Goal: Task Accomplishment & Management: Manage account settings

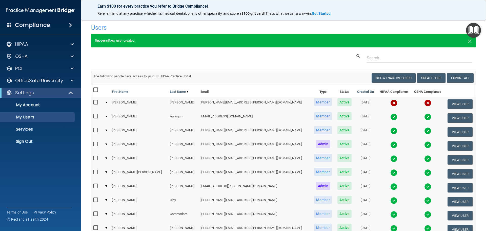
select select "20"
click at [46, 142] on p "Sign Out" at bounding box center [37, 141] width 69 height 5
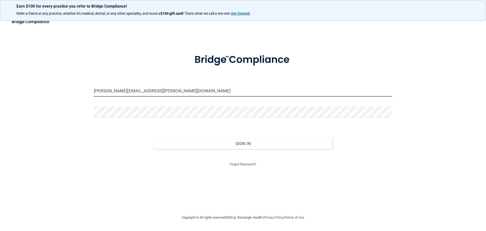
click at [194, 94] on input "[PERSON_NAME][EMAIL_ADDRESS][PERSON_NAME][DOMAIN_NAME]" at bounding box center [243, 90] width 298 height 11
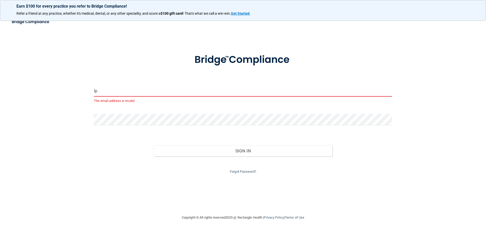
type input "[EMAIL_ADDRESS][DOMAIN_NAME]"
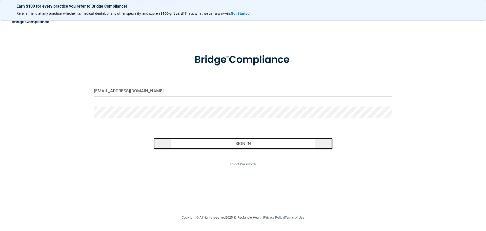
click at [191, 142] on button "Sign In" at bounding box center [243, 143] width 179 height 11
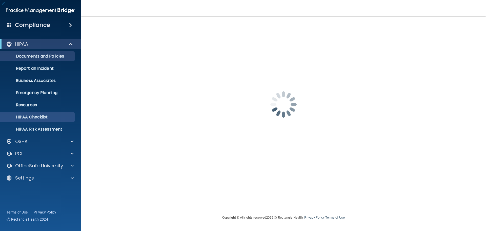
click at [70, 91] on p "Emergency Planning" at bounding box center [37, 92] width 69 height 5
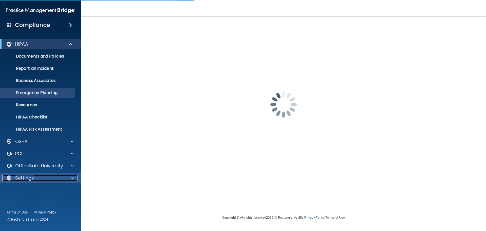
click at [70, 177] on div at bounding box center [71, 178] width 13 height 6
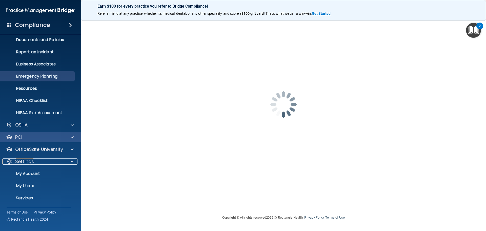
scroll to position [25, 0]
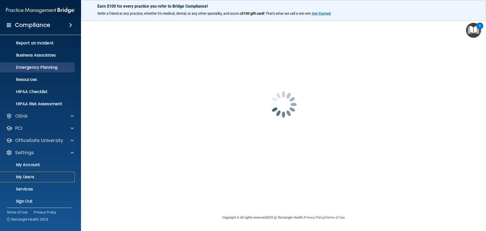
click at [46, 174] on p "My Users" at bounding box center [37, 176] width 69 height 5
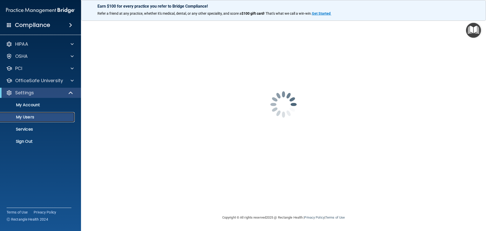
select select "20"
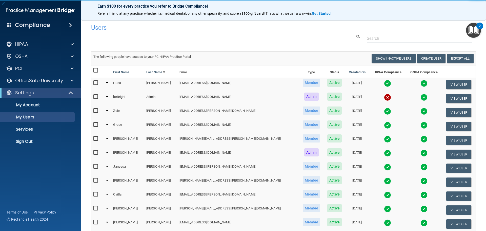
click at [377, 36] on input "text" at bounding box center [419, 38] width 105 height 9
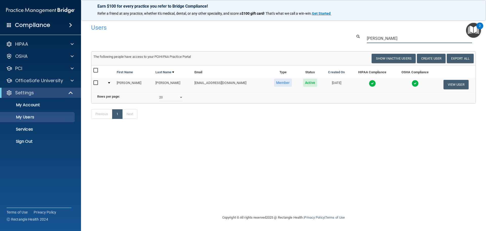
type input "[PERSON_NAME]"
click at [97, 82] on input "checkbox" at bounding box center [96, 83] width 6 height 4
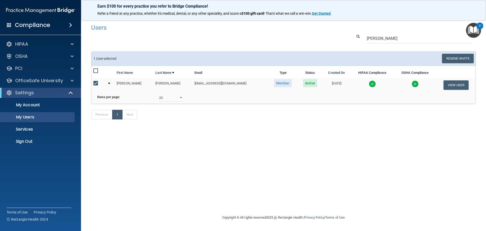
click at [97, 82] on input "checkbox" at bounding box center [96, 83] width 6 height 4
checkbox input "false"
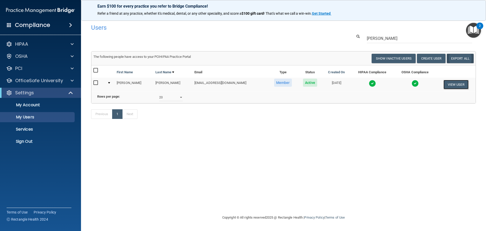
drag, startPoint x: 459, startPoint y: 81, endPoint x: 466, endPoint y: 59, distance: 23.5
click at [459, 81] on button "View User" at bounding box center [455, 84] width 25 height 9
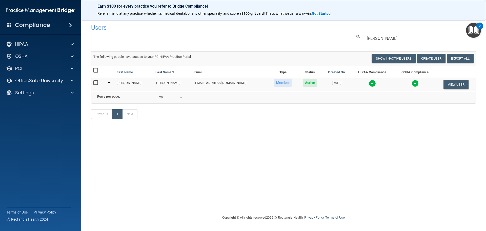
select select "practice_member"
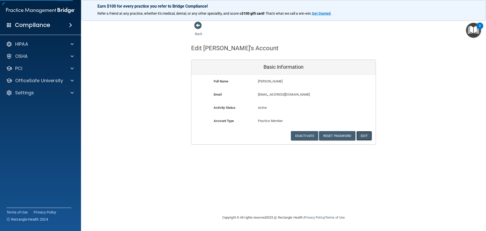
click at [362, 135] on button "Edit" at bounding box center [363, 135] width 15 height 9
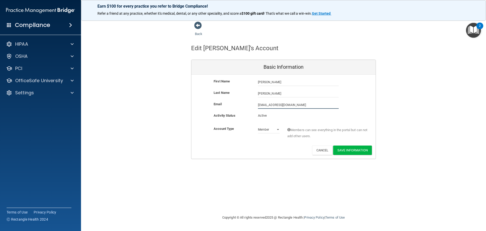
drag, startPoint x: 307, startPoint y: 103, endPoint x: 259, endPoint y: 106, distance: 48.0
click at [259, 106] on input "[EMAIL_ADDRESS][DOMAIN_NAME]" at bounding box center [298, 105] width 81 height 8
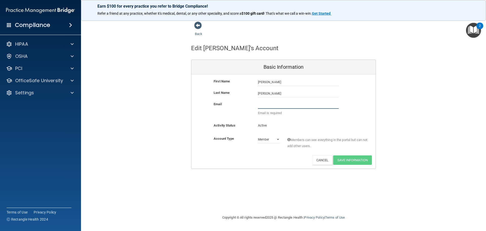
paste input "[PERSON_NAME][EMAIL_ADDRESS][PERSON_NAME][DOMAIN_NAME]"
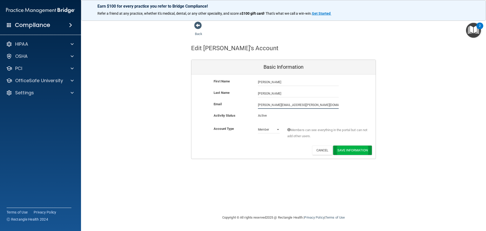
type input "[PERSON_NAME][EMAIL_ADDRESS][PERSON_NAME][DOMAIN_NAME]"
click at [346, 149] on button "Save Information" at bounding box center [352, 149] width 39 height 9
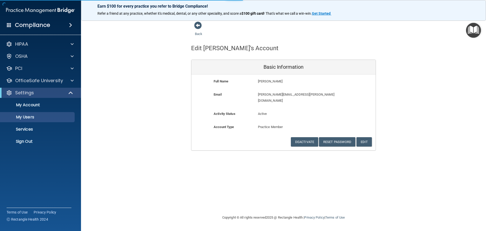
select select "20"
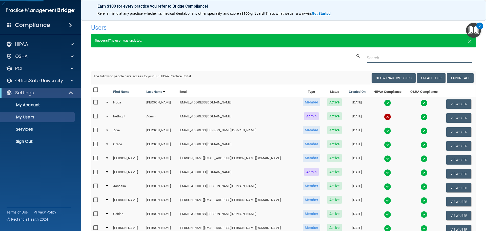
click at [394, 59] on input "text" at bounding box center [419, 57] width 105 height 9
click at [372, 57] on input "text" at bounding box center [419, 57] width 105 height 9
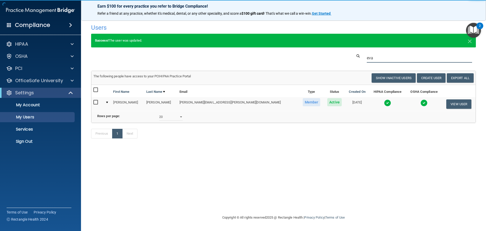
type input "eva"
click at [96, 102] on input "checkbox" at bounding box center [96, 102] width 6 height 4
checkbox input "true"
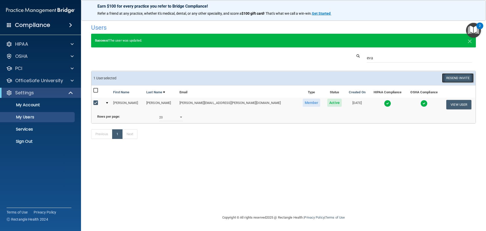
click at [450, 77] on button "Resend Invite" at bounding box center [458, 77] width 32 height 9
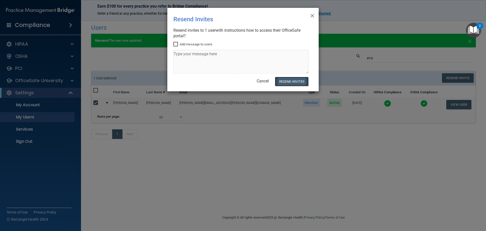
click at [296, 79] on button "Resend Invites" at bounding box center [292, 81] width 34 height 9
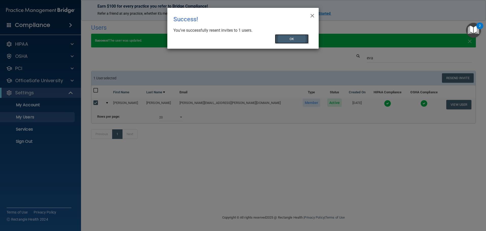
click at [297, 38] on button "OK" at bounding box center [292, 38] width 34 height 9
